Goal: Browse casually: Explore the website without a specific task or goal

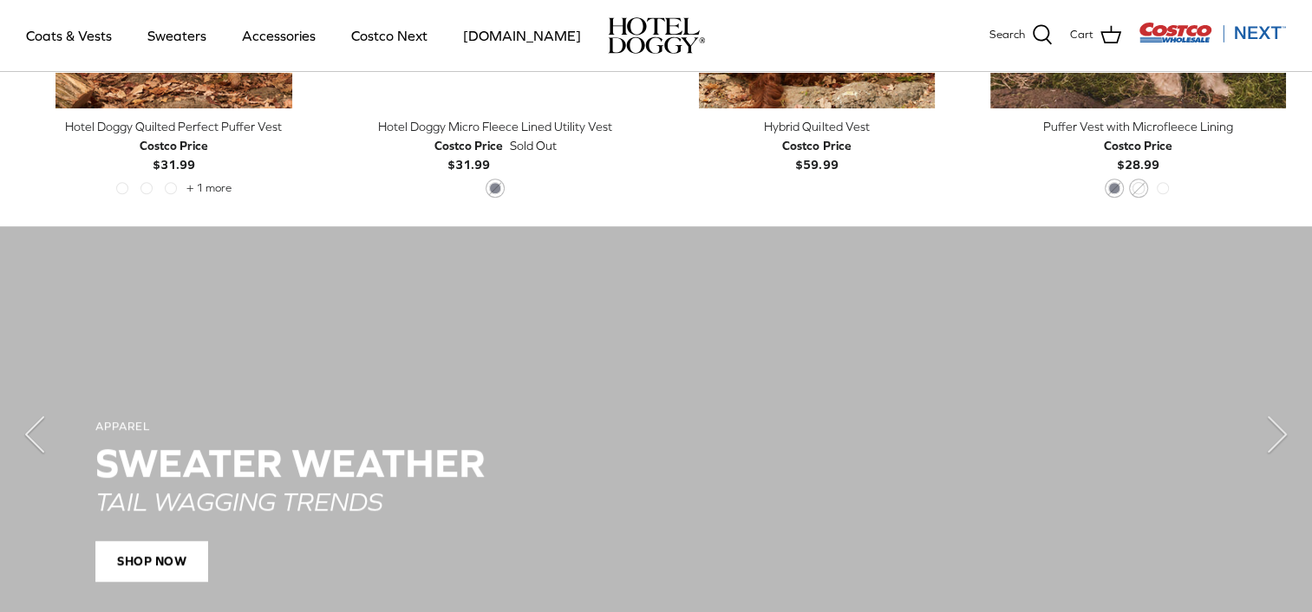
scroll to position [867, 0]
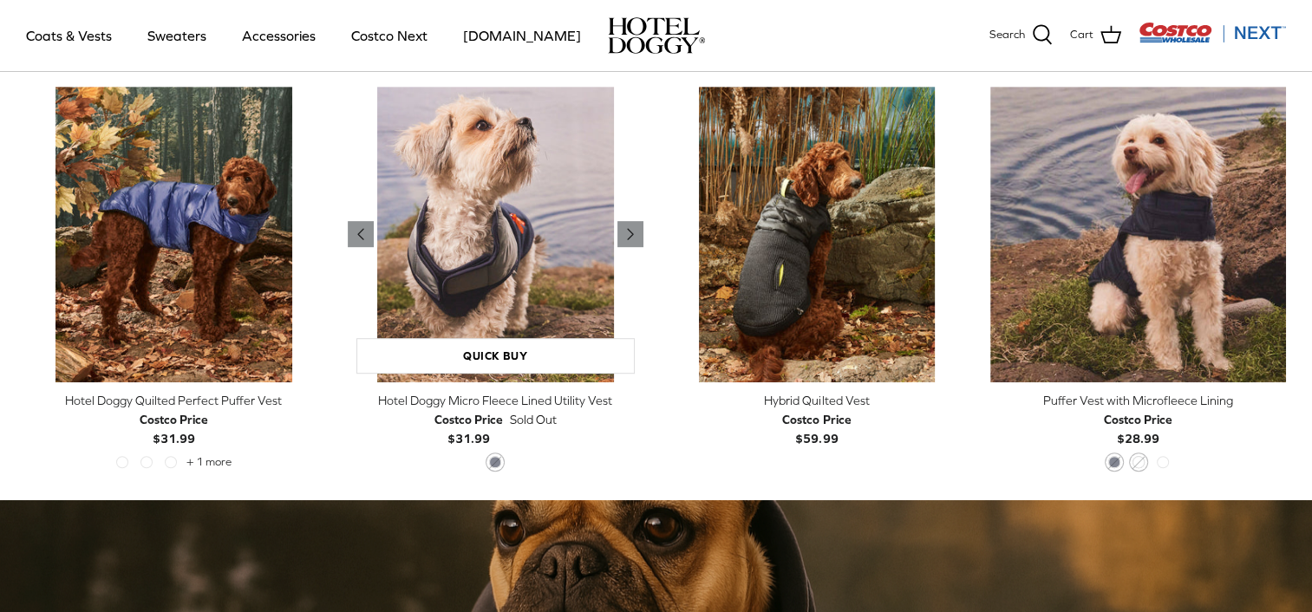
click at [532, 233] on img "Hotel Doggy Micro Fleece Lined Utility Vest" at bounding box center [496, 235] width 296 height 296
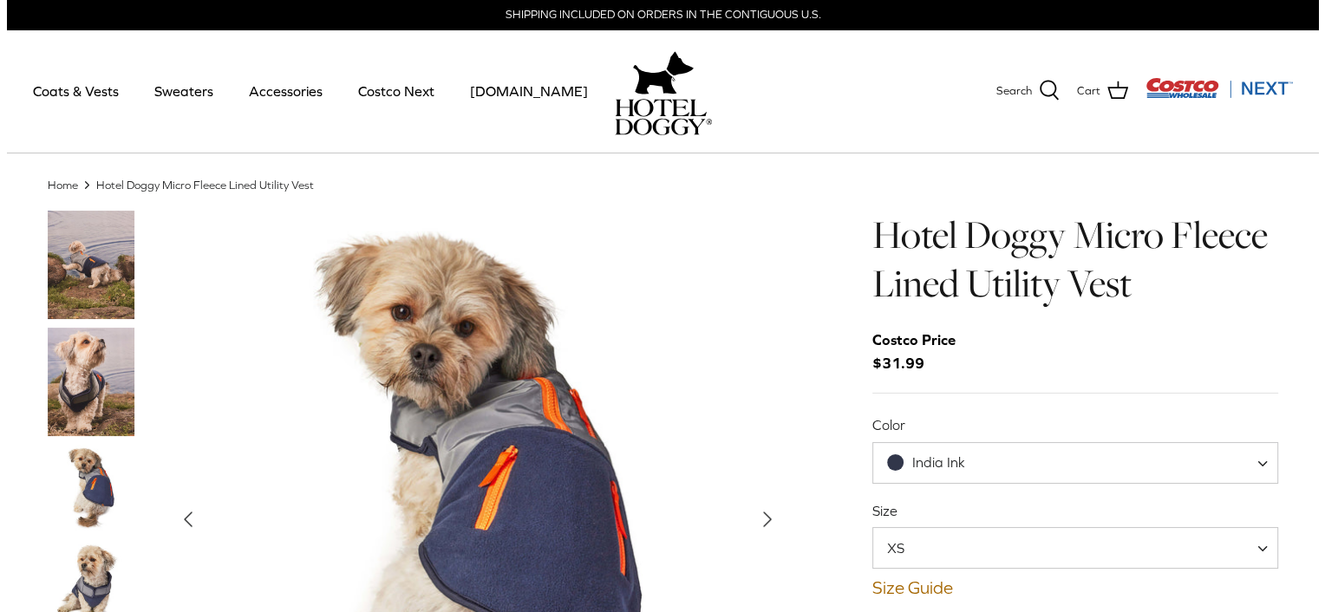
scroll to position [87, 0]
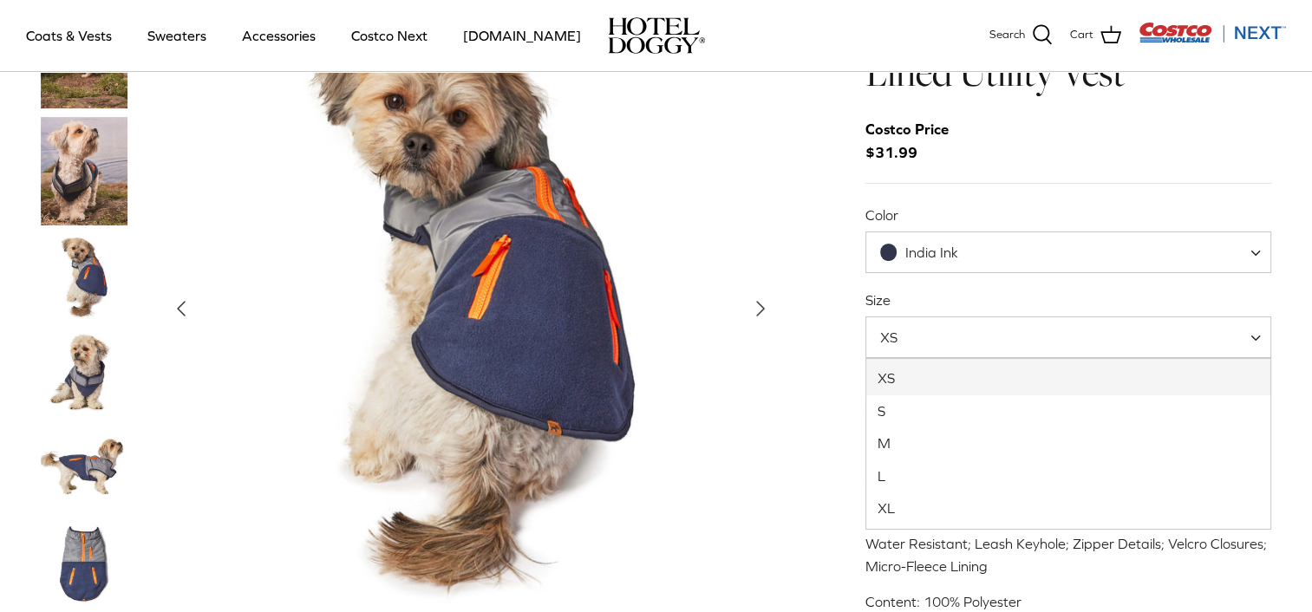
click at [1011, 343] on span "XS" at bounding box center [1068, 337] width 407 height 42
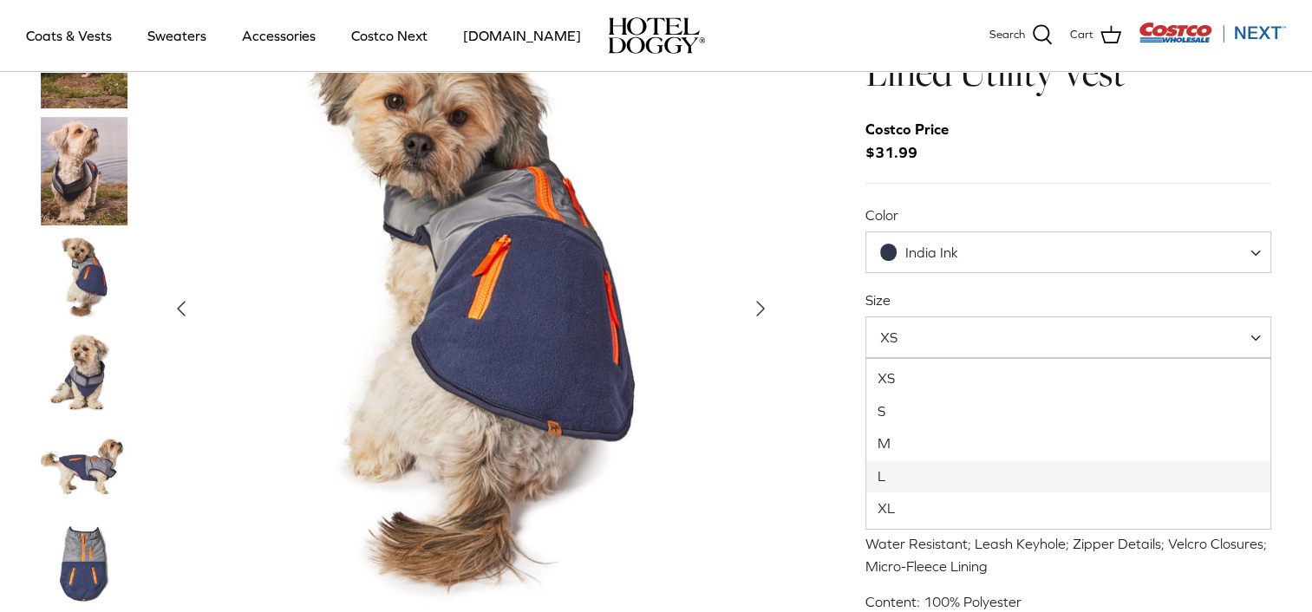
click at [1282, 493] on div "Left Right S" at bounding box center [656, 355] width 1283 height 711
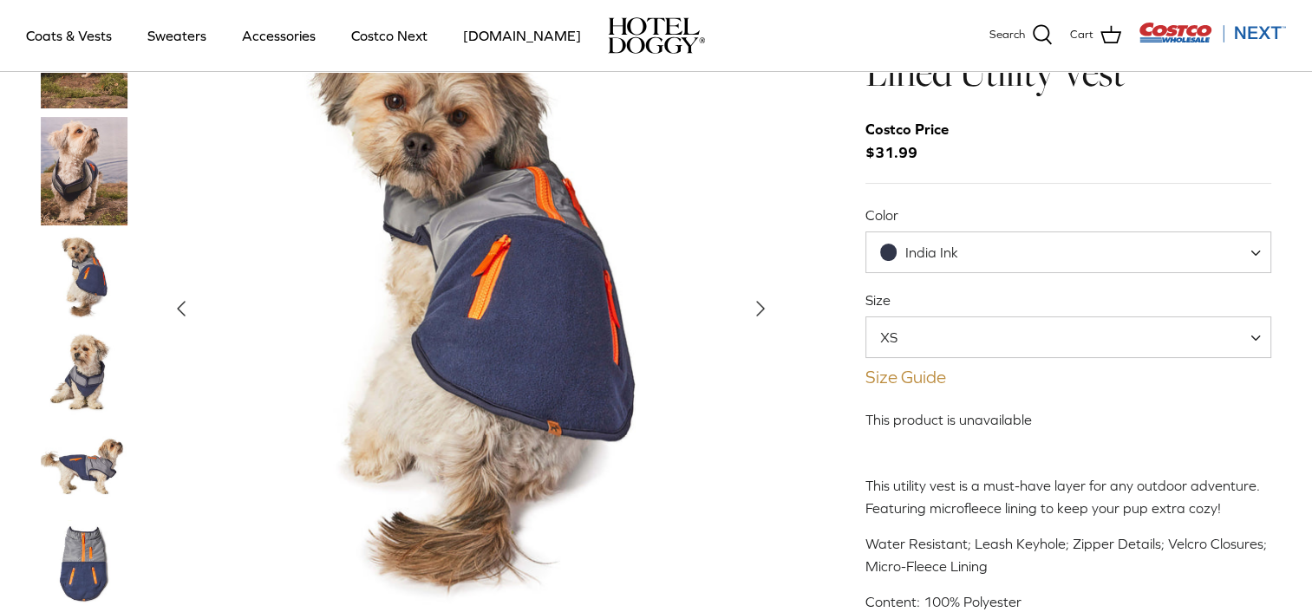
click at [883, 375] on link "Size Guide" at bounding box center [1068, 377] width 407 height 21
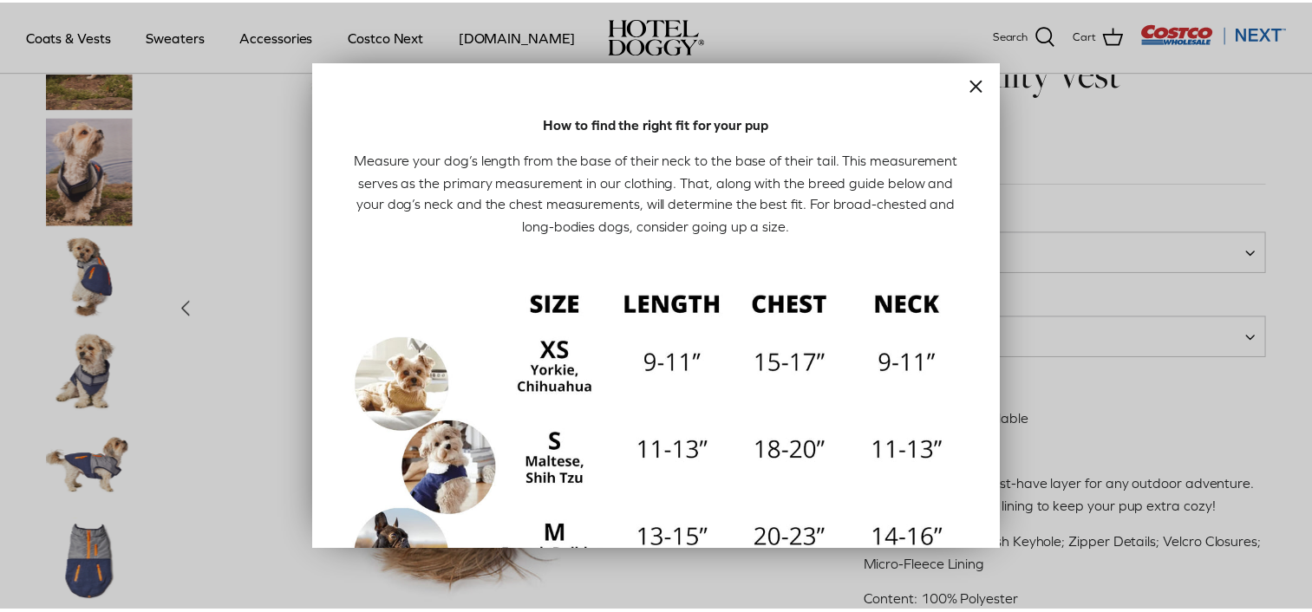
scroll to position [0, 0]
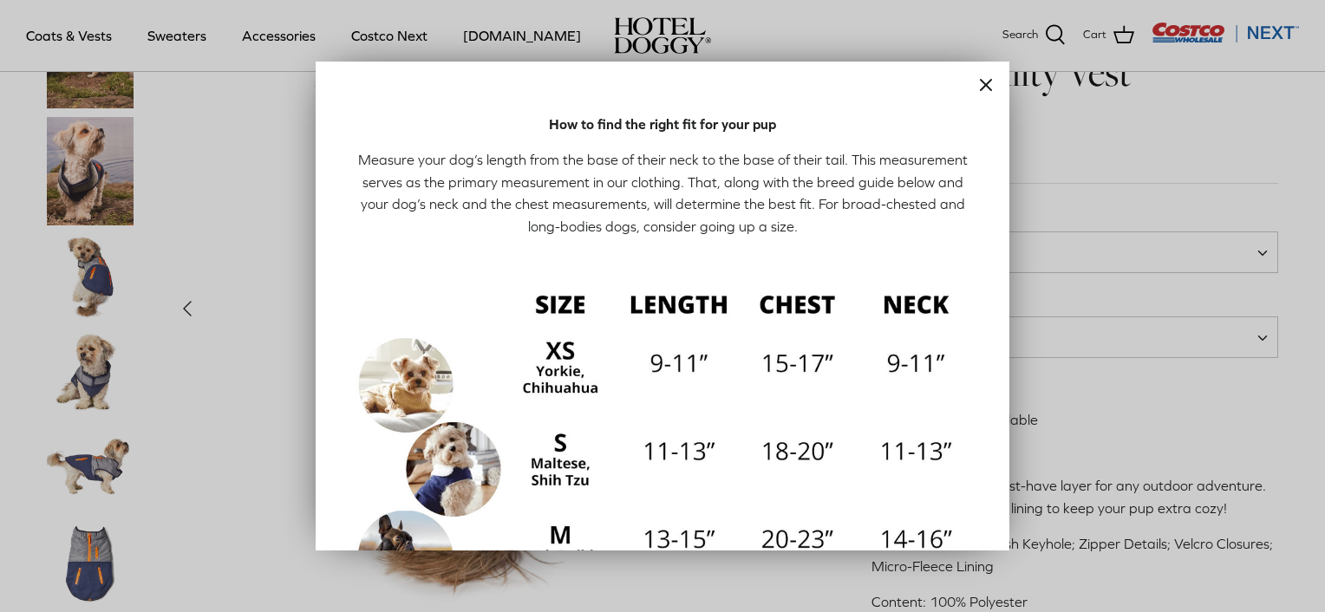
click at [975, 88] on icon "Close" at bounding box center [985, 85] width 21 height 21
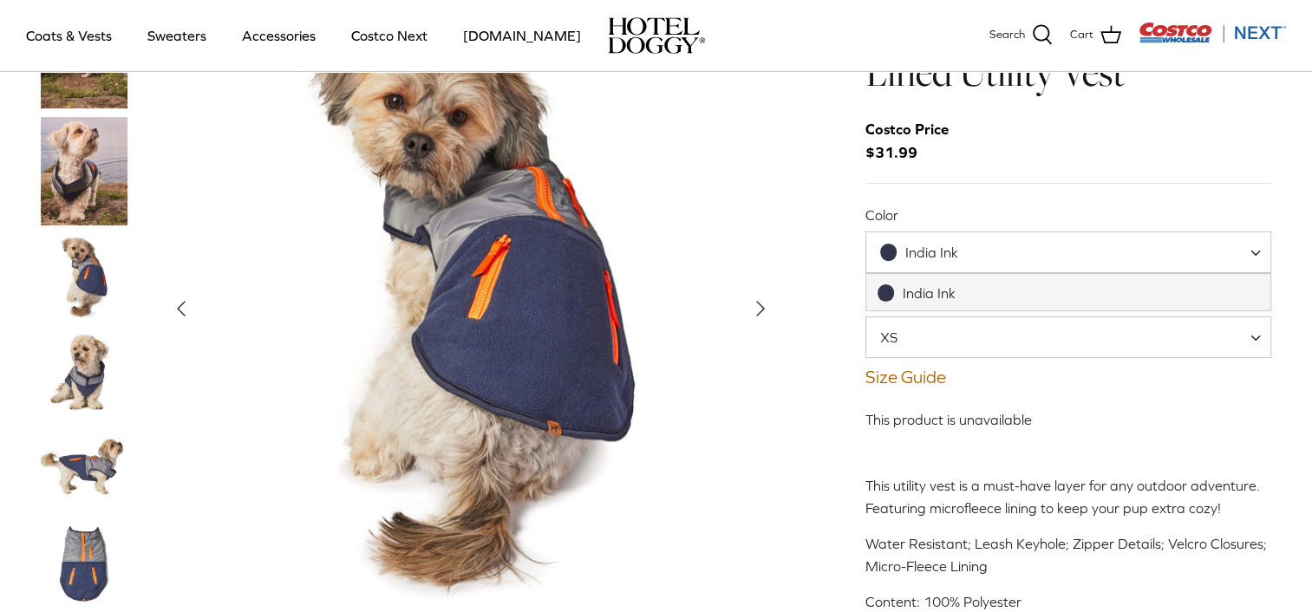
click at [1057, 257] on span "India Ink" at bounding box center [1068, 253] width 407 height 42
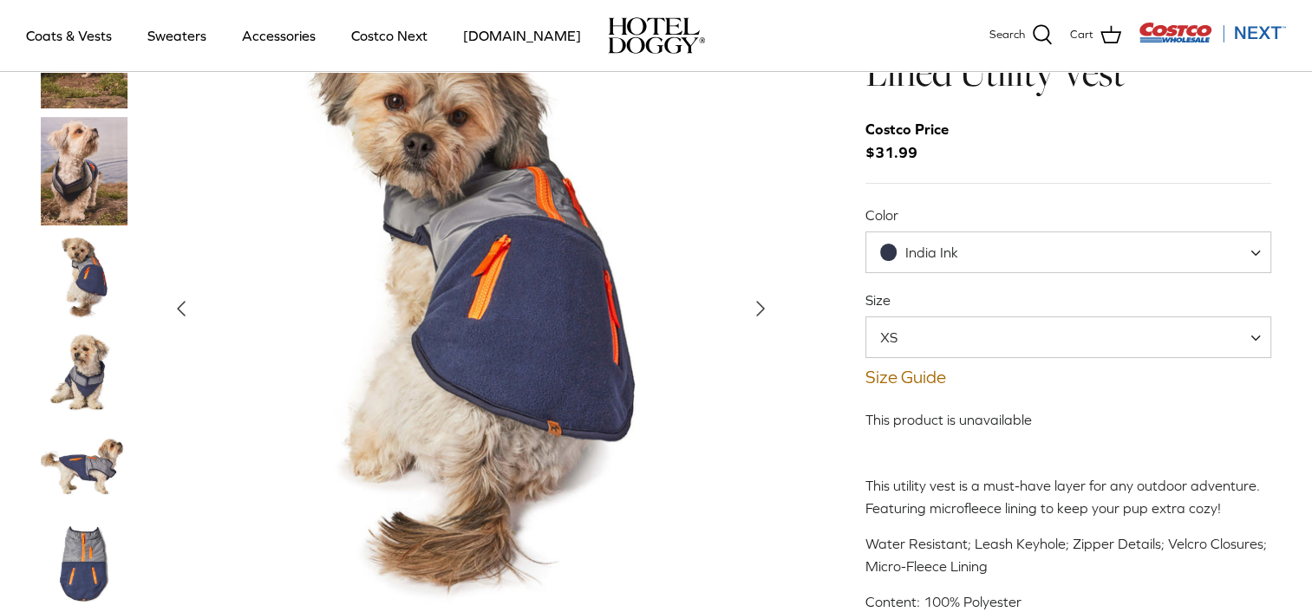
click at [1057, 257] on span "India Ink" at bounding box center [1068, 253] width 407 height 42
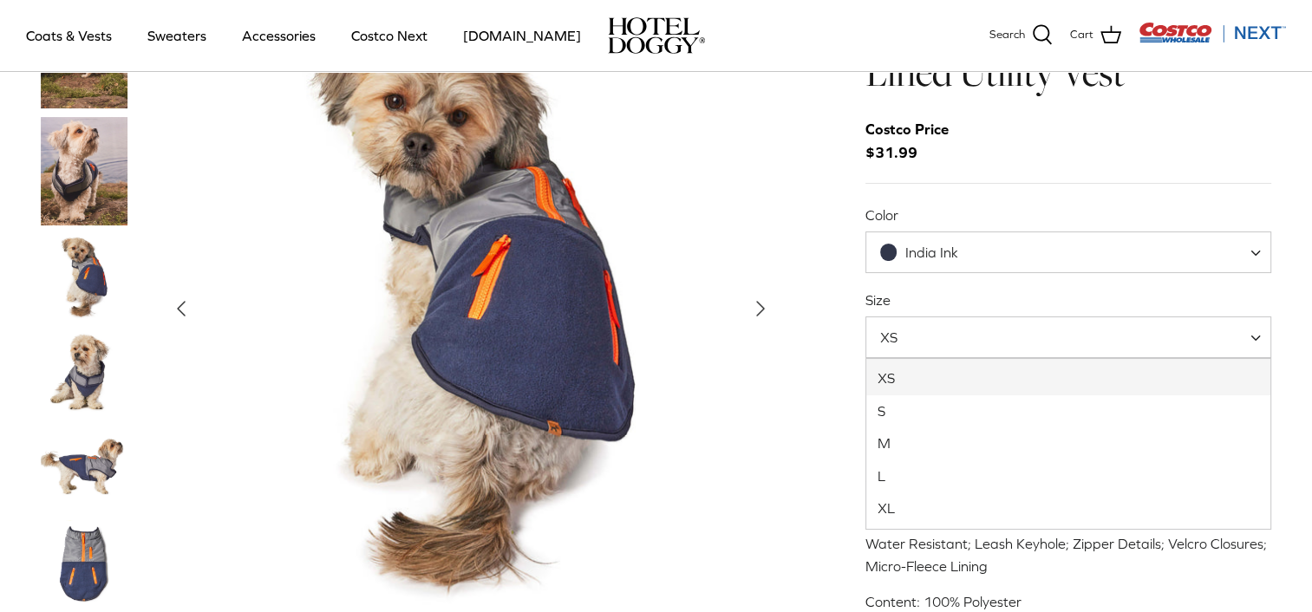
click at [1041, 356] on span "XS" at bounding box center [1068, 337] width 407 height 42
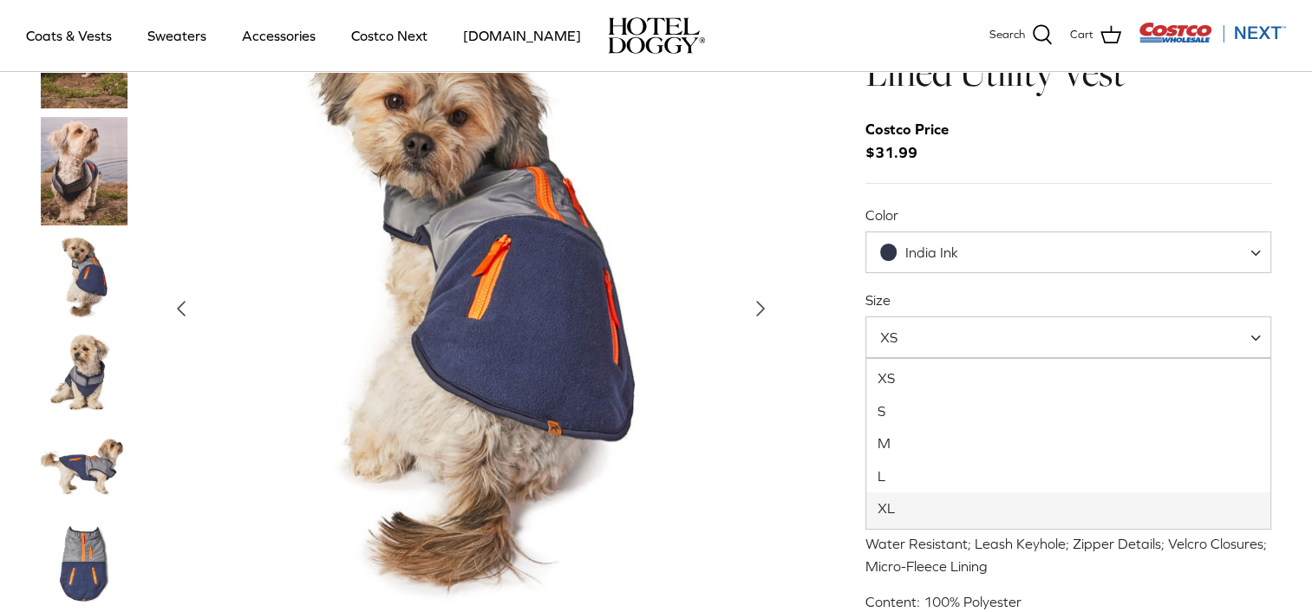
select select "XL"
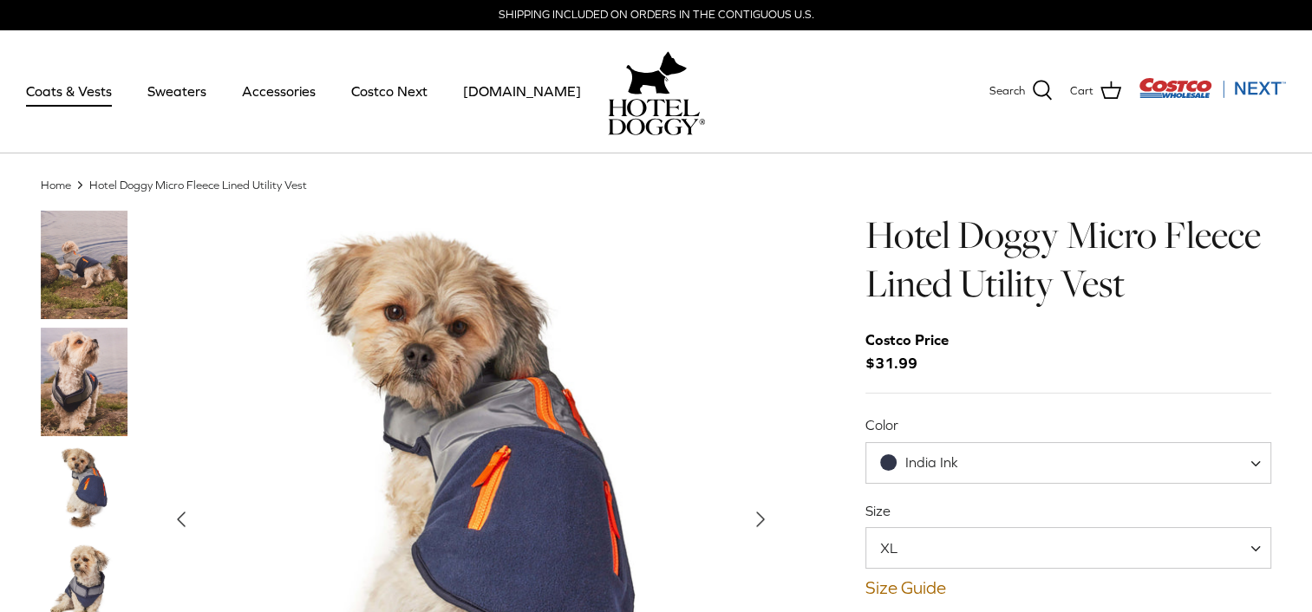
click at [96, 97] on link "Coats & Vests" at bounding box center [68, 91] width 117 height 59
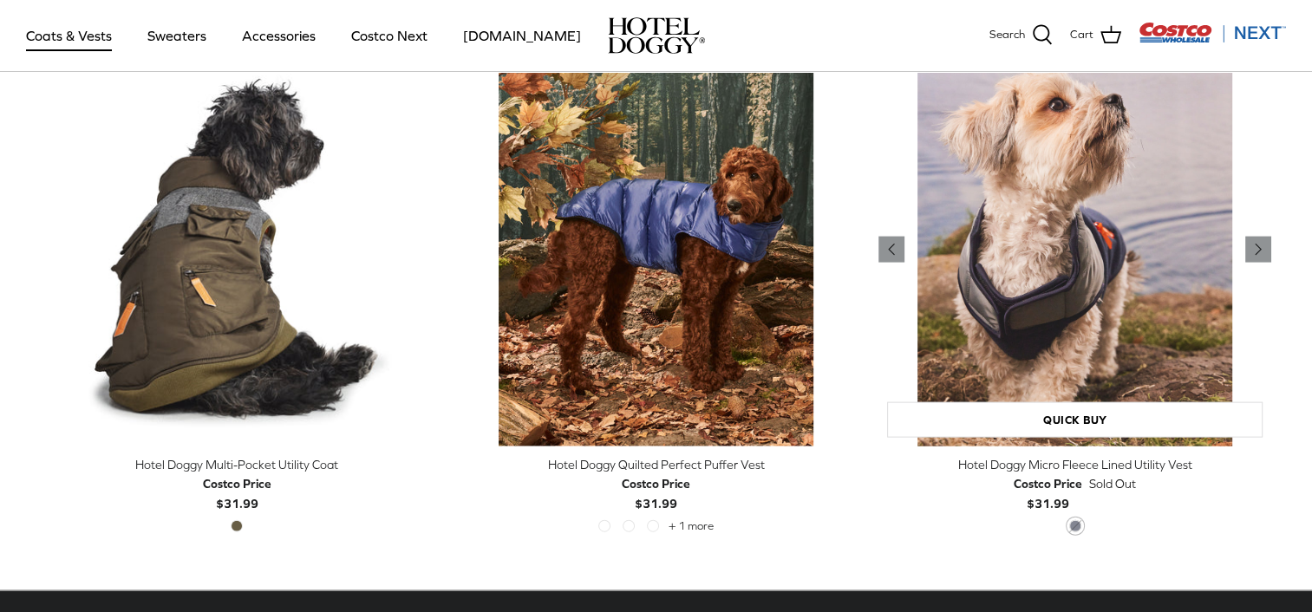
scroll to position [3729, 0]
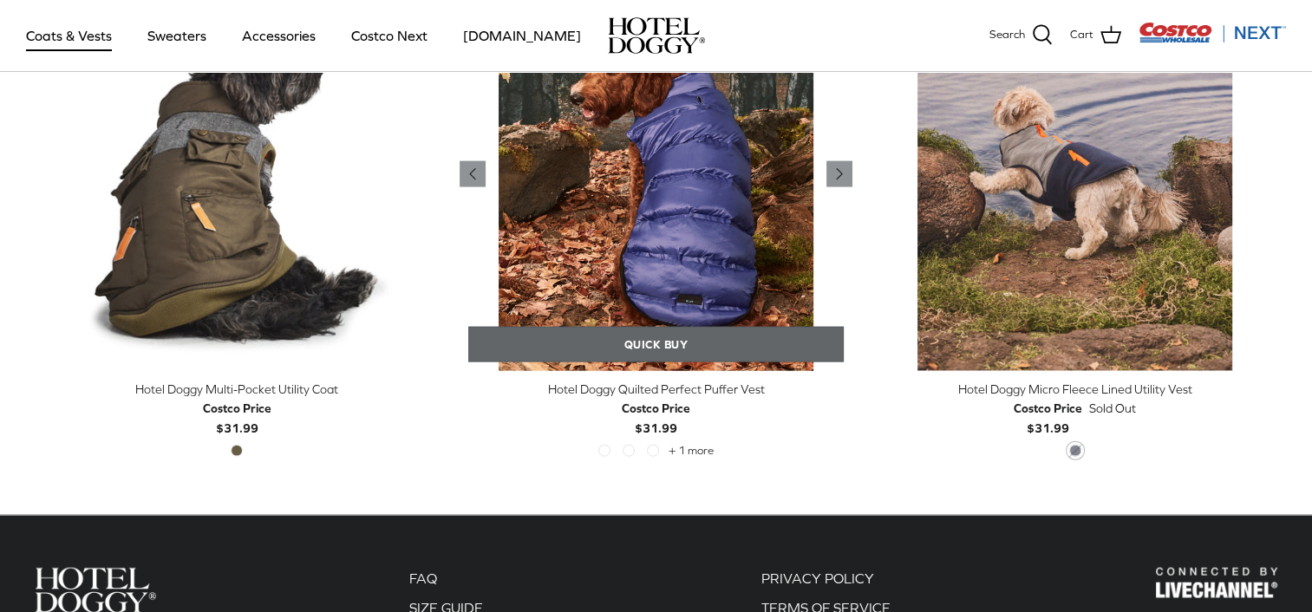
click at [740, 333] on link "Quick buy" at bounding box center [655, 345] width 375 height 36
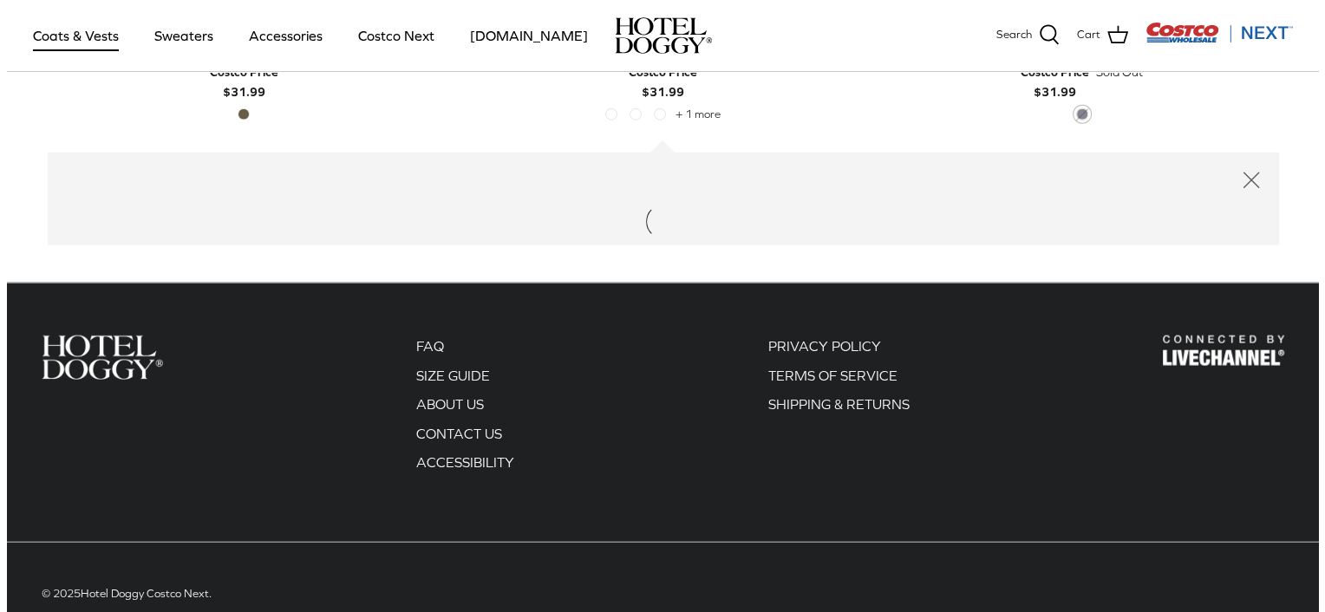
scroll to position [4110, 0]
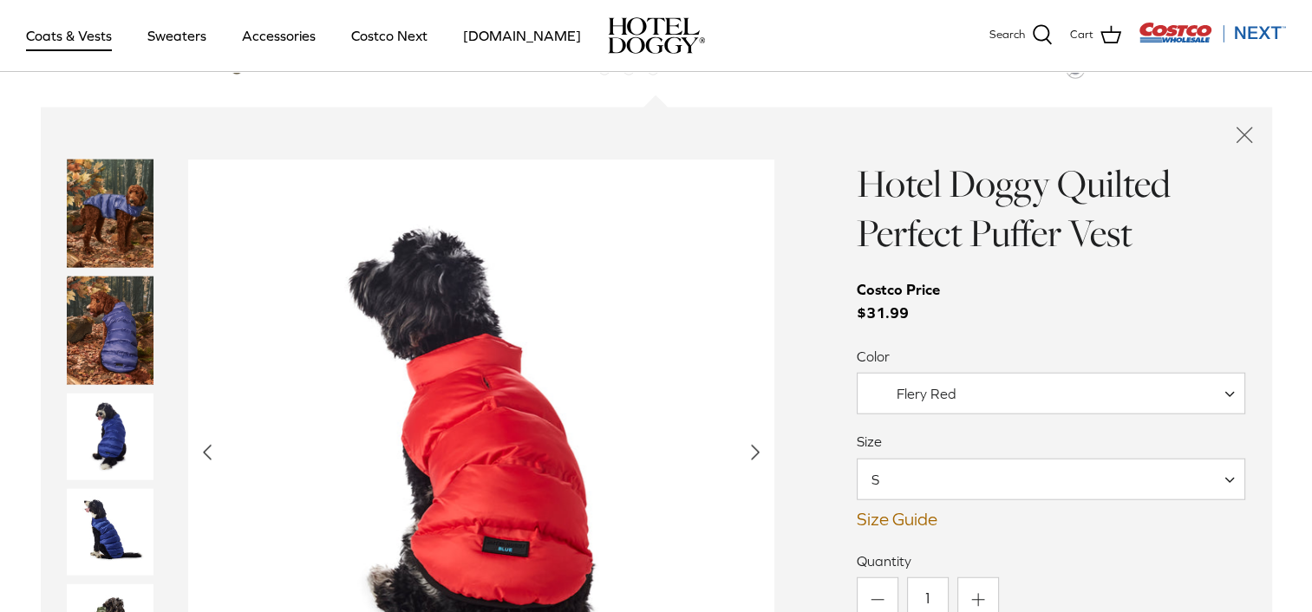
click at [982, 478] on span "S" at bounding box center [1051, 480] width 389 height 42
click at [916, 519] on link "Size Guide" at bounding box center [1051, 519] width 389 height 21
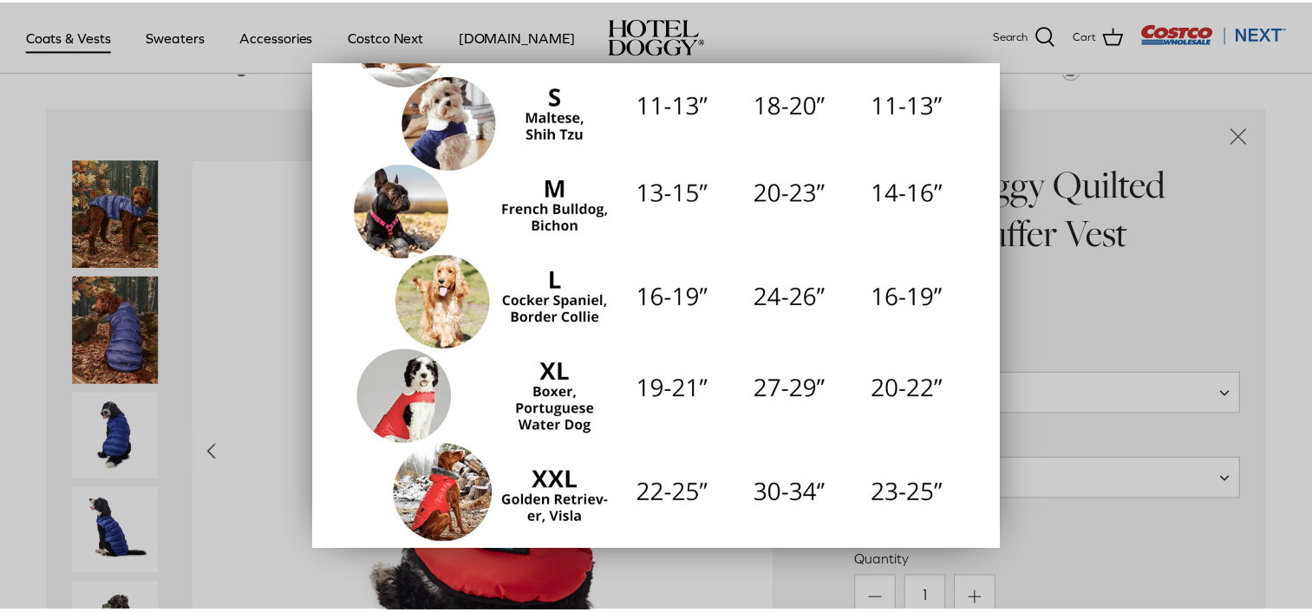
scroll to position [382, 0]
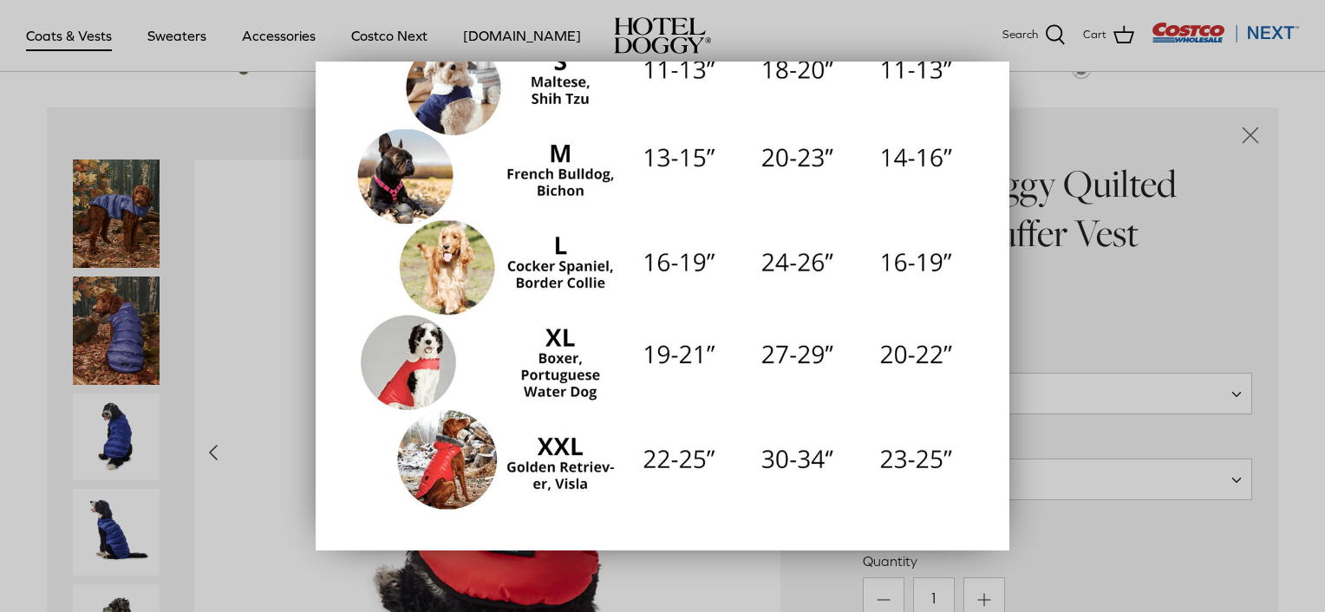
click at [1242, 206] on div at bounding box center [662, 306] width 1325 height 612
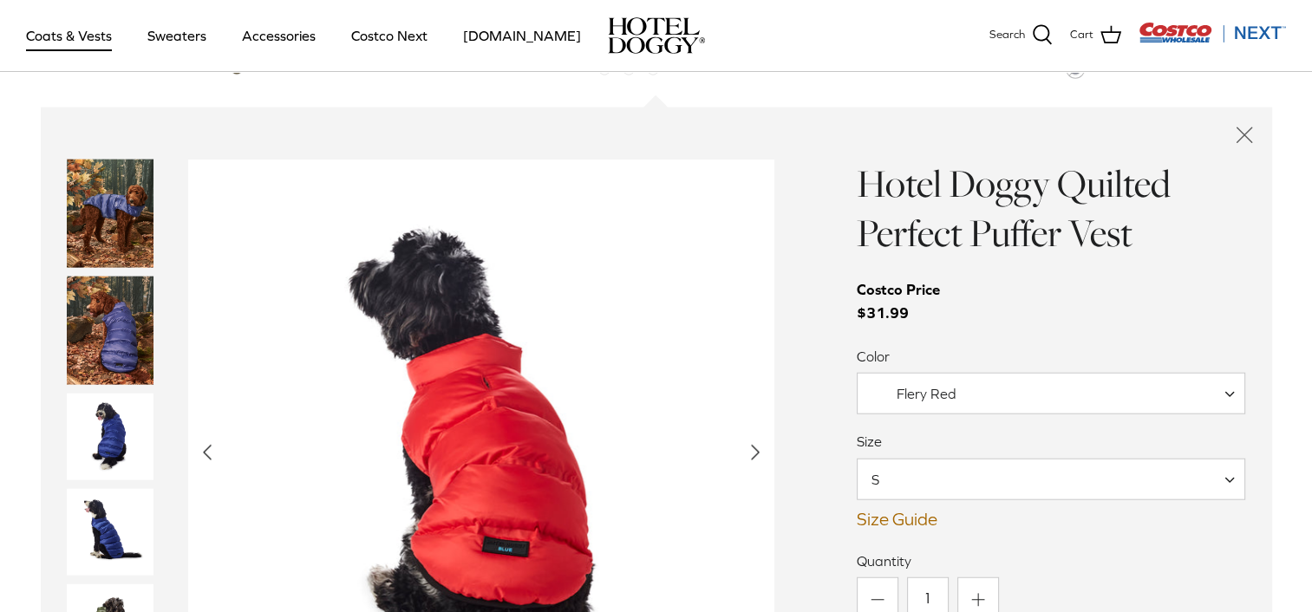
click at [1001, 395] on span "Flery Red" at bounding box center [1051, 394] width 389 height 42
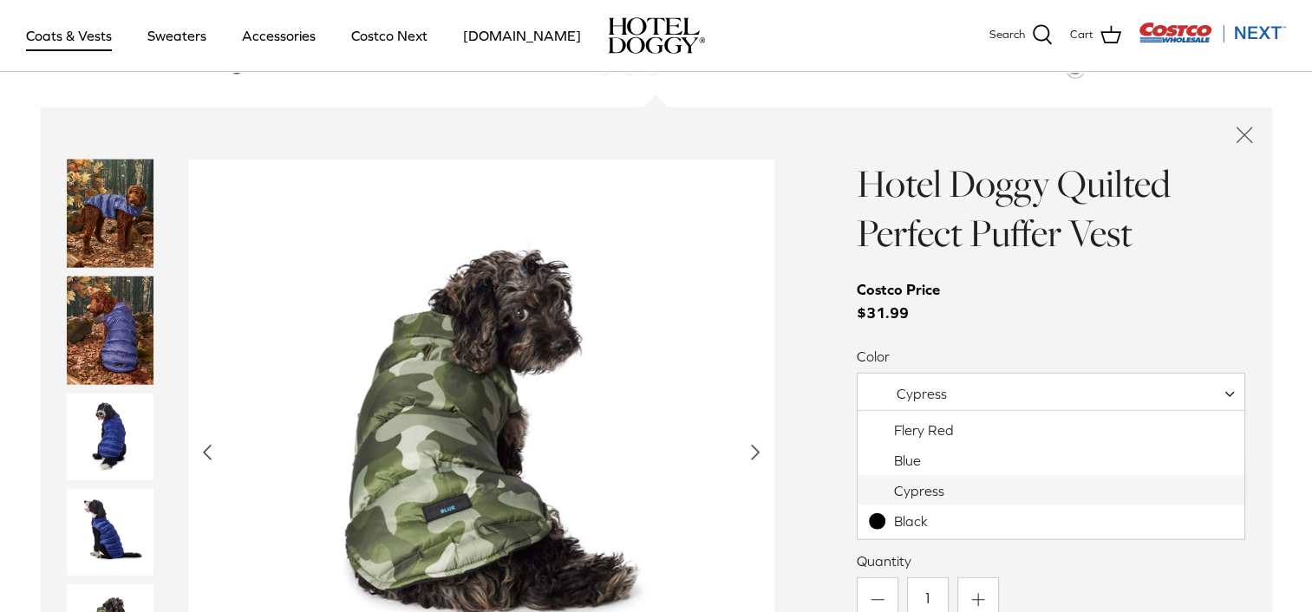
click at [971, 392] on span "Cypress" at bounding box center [920, 394] width 124 height 18
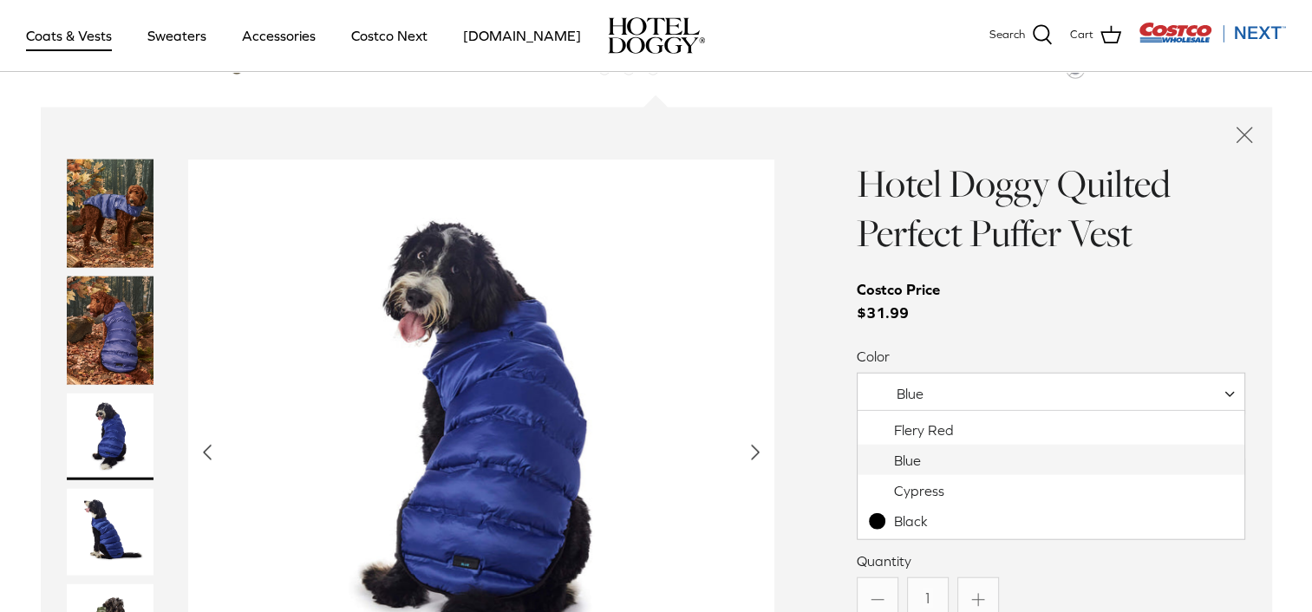
click at [969, 394] on span "Blue" at bounding box center [1051, 394] width 389 height 42
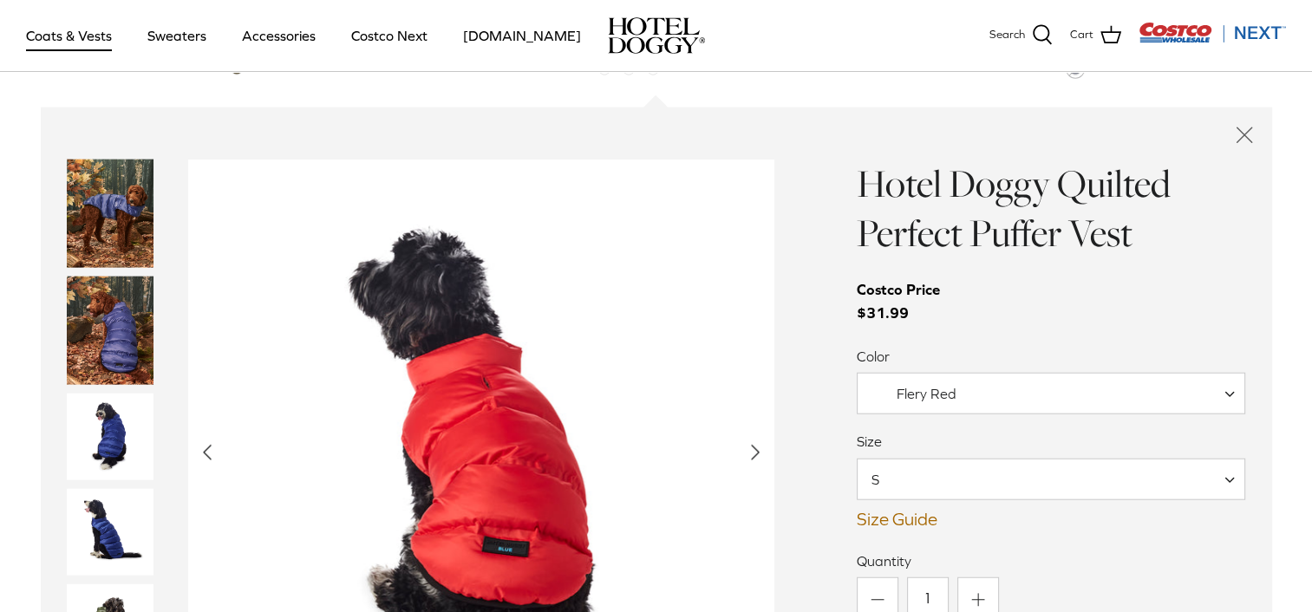
click at [1032, 395] on span "Flery Red" at bounding box center [1051, 394] width 389 height 42
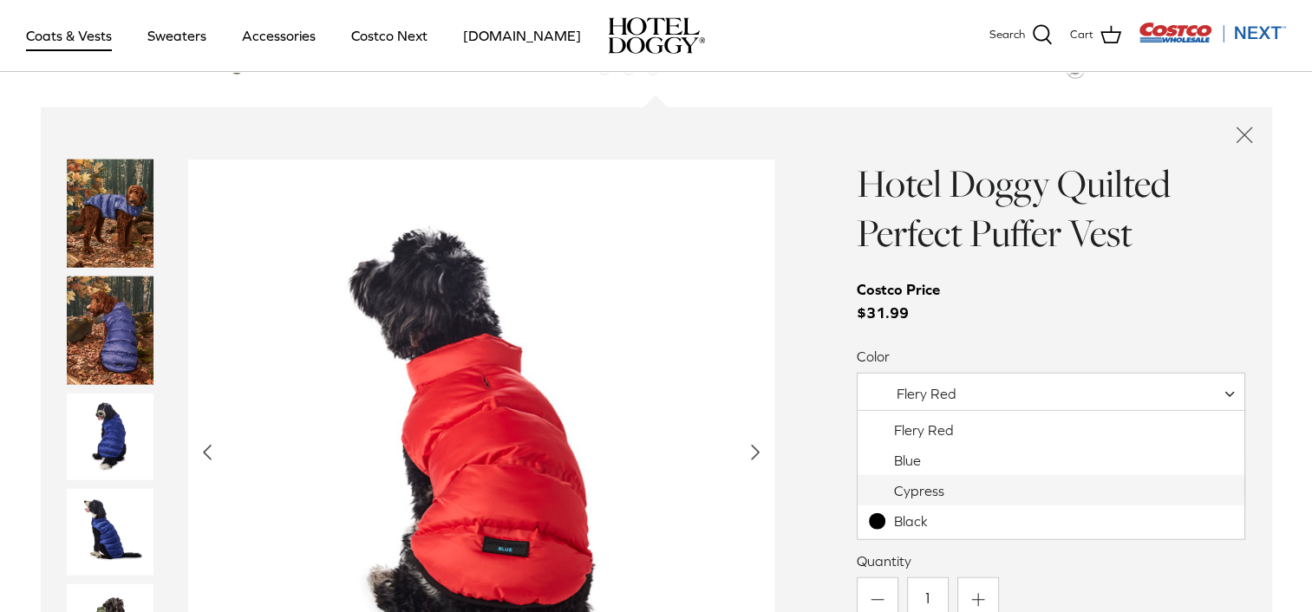
select select "Cypress"
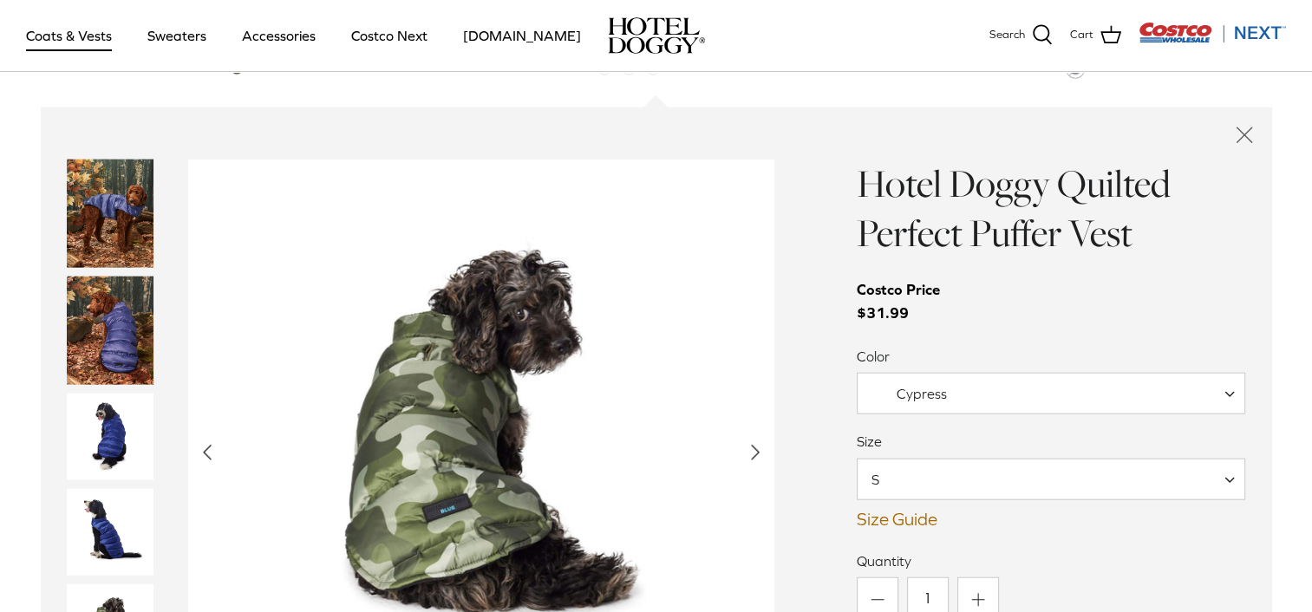
click at [1048, 477] on span "S" at bounding box center [1051, 480] width 389 height 42
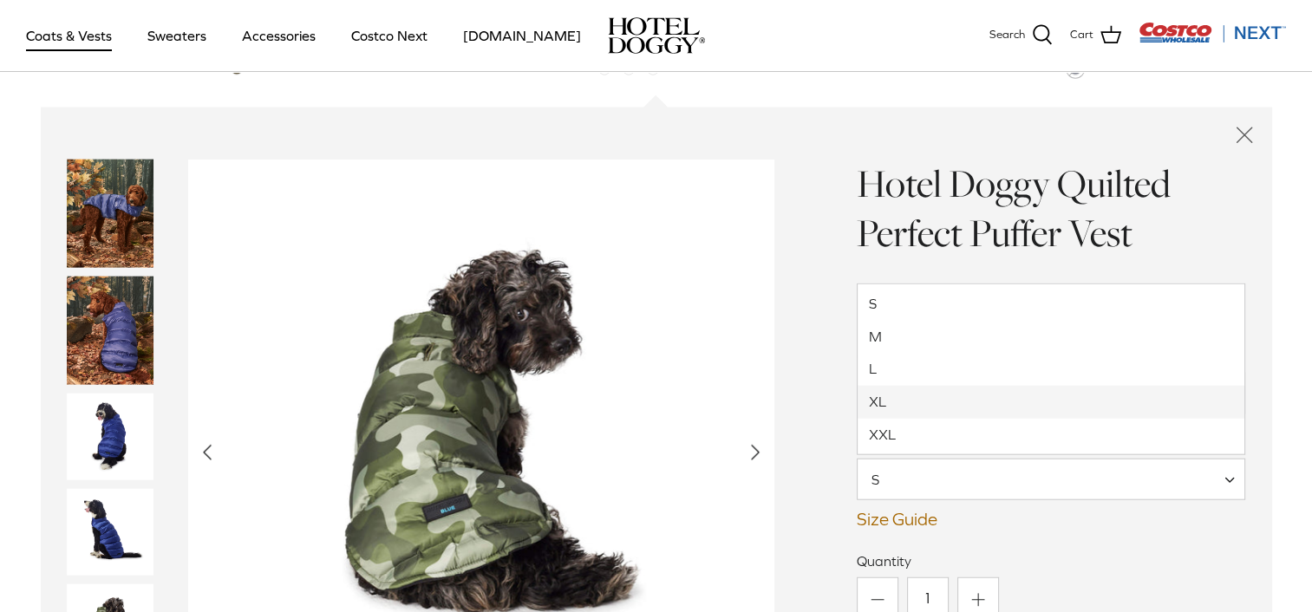
select select "XL"
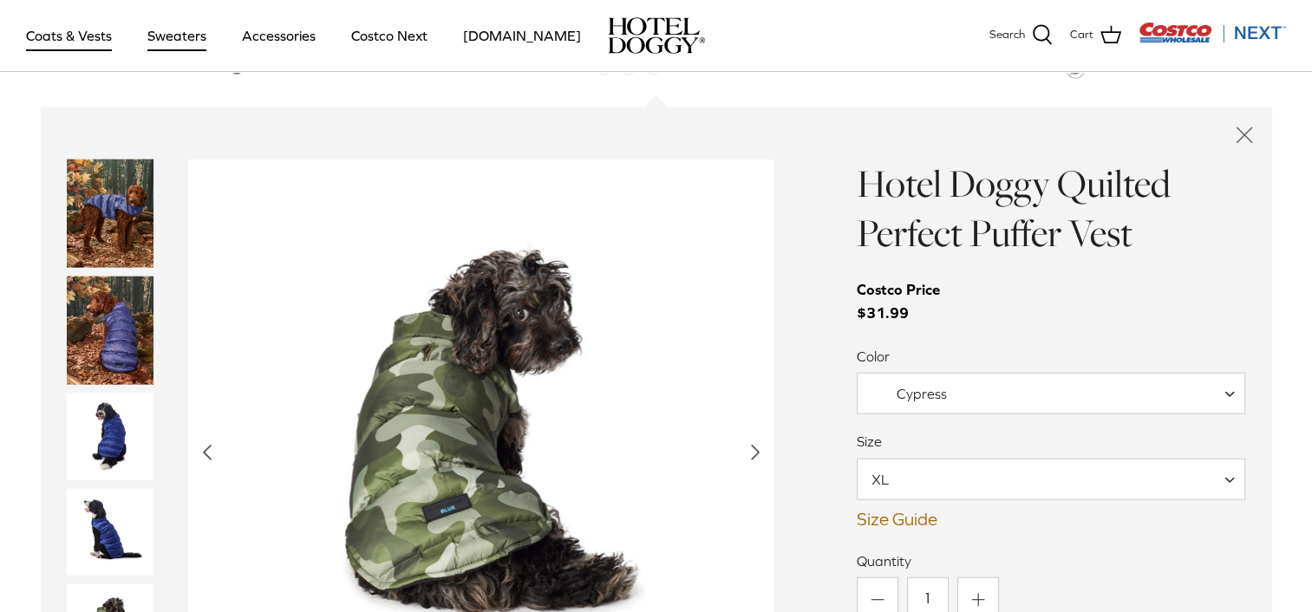
click at [160, 26] on link "Sweaters" at bounding box center [177, 35] width 90 height 59
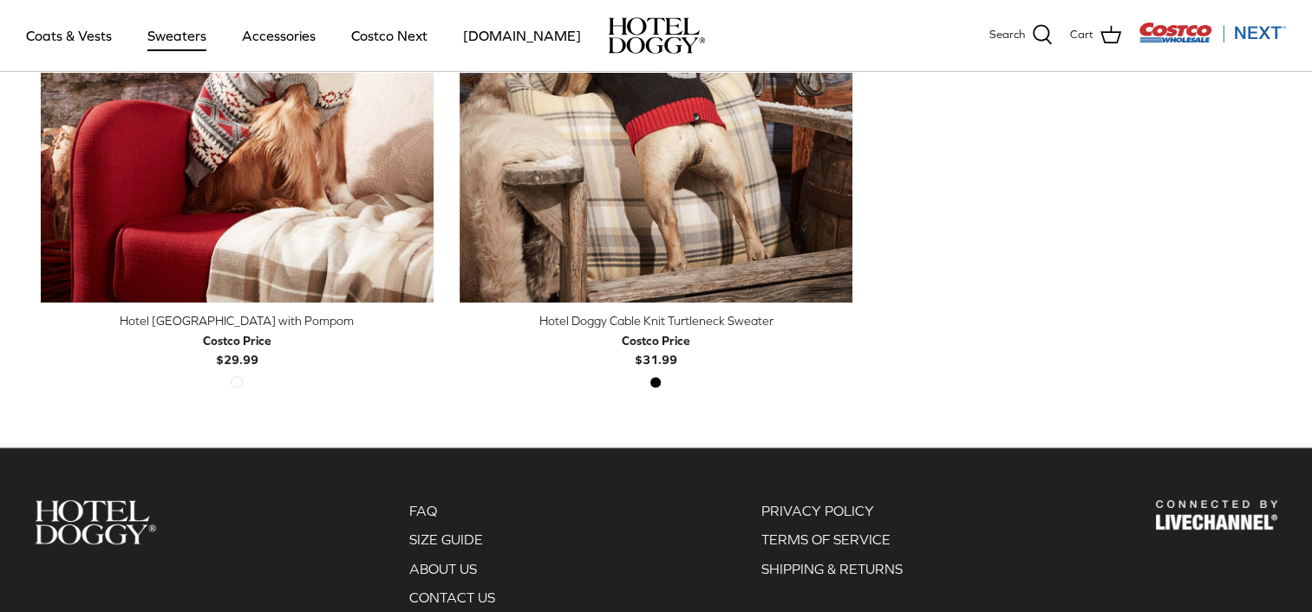
scroll to position [867, 0]
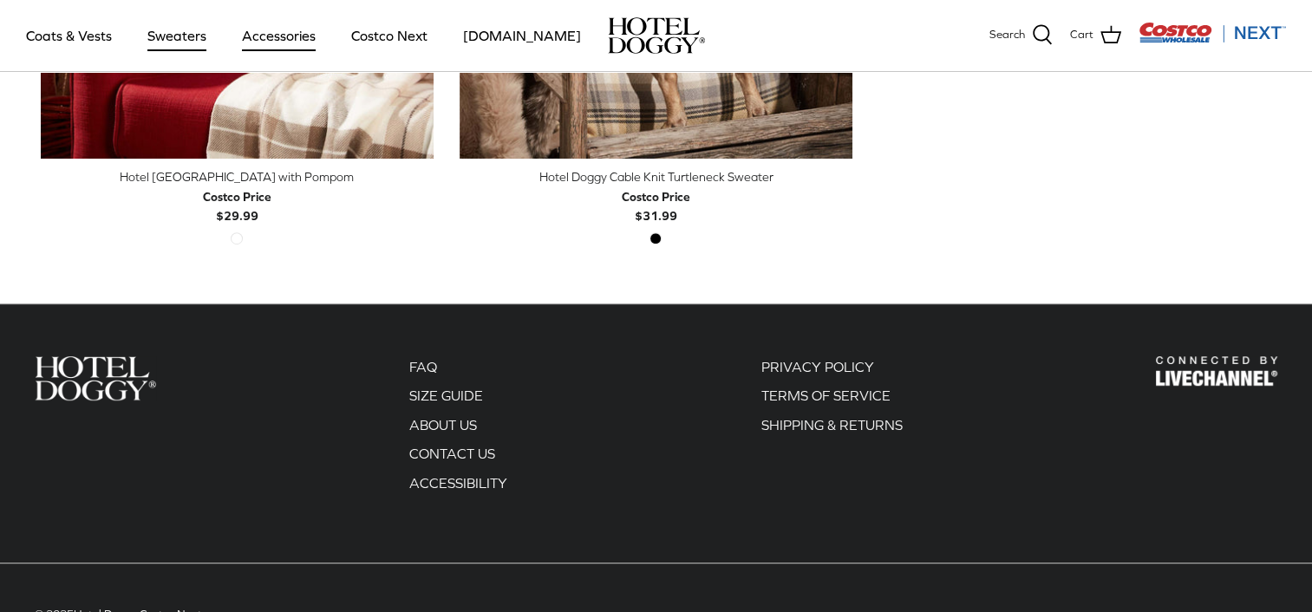
click at [274, 27] on link "Accessories" at bounding box center [278, 35] width 105 height 59
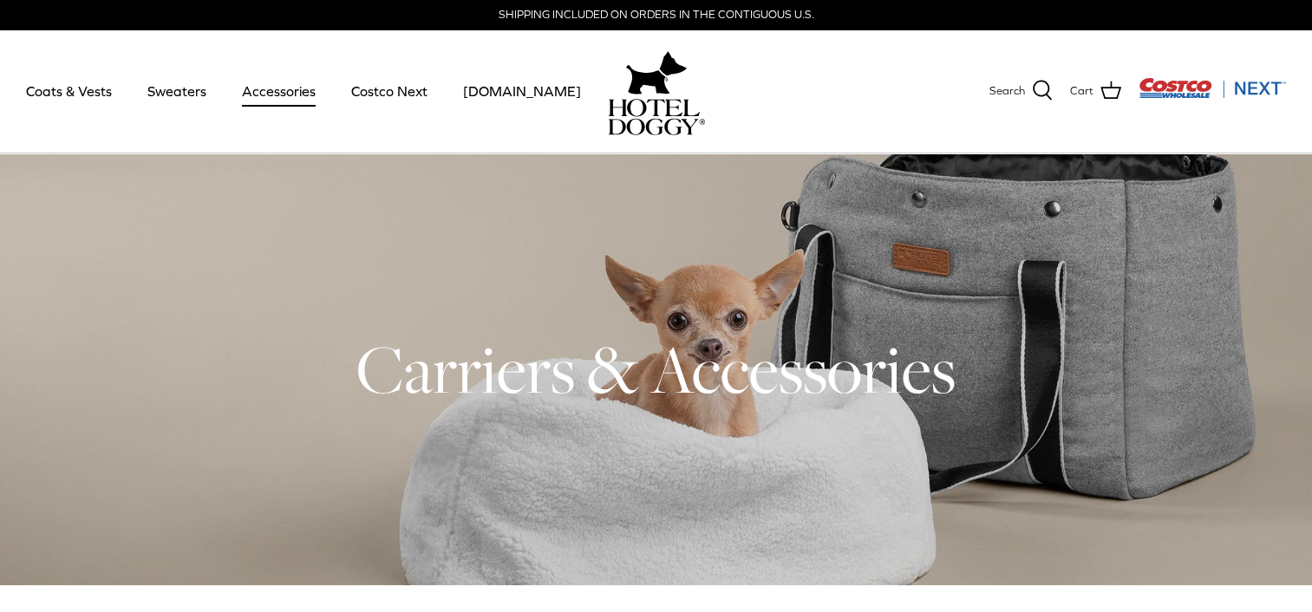
click at [1186, 88] on img "Costco Next" at bounding box center [1212, 88] width 147 height 22
